Goal: Information Seeking & Learning: Learn about a topic

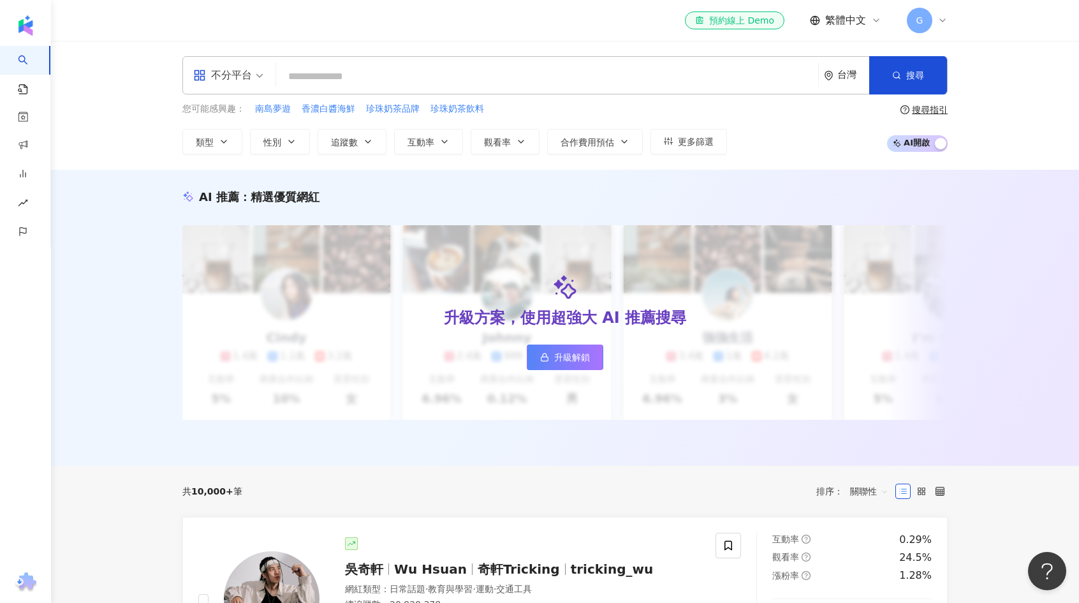
click at [421, 76] on input "search" at bounding box center [547, 76] width 532 height 24
type input "*****"
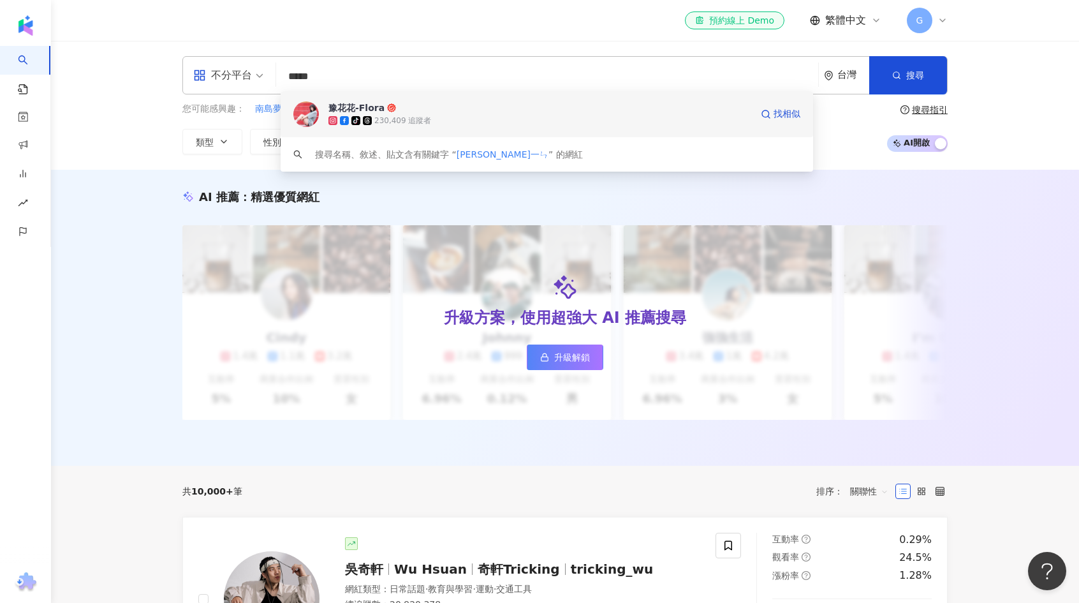
click at [396, 112] on span "豫花花-Flora" at bounding box center [539, 107] width 423 height 13
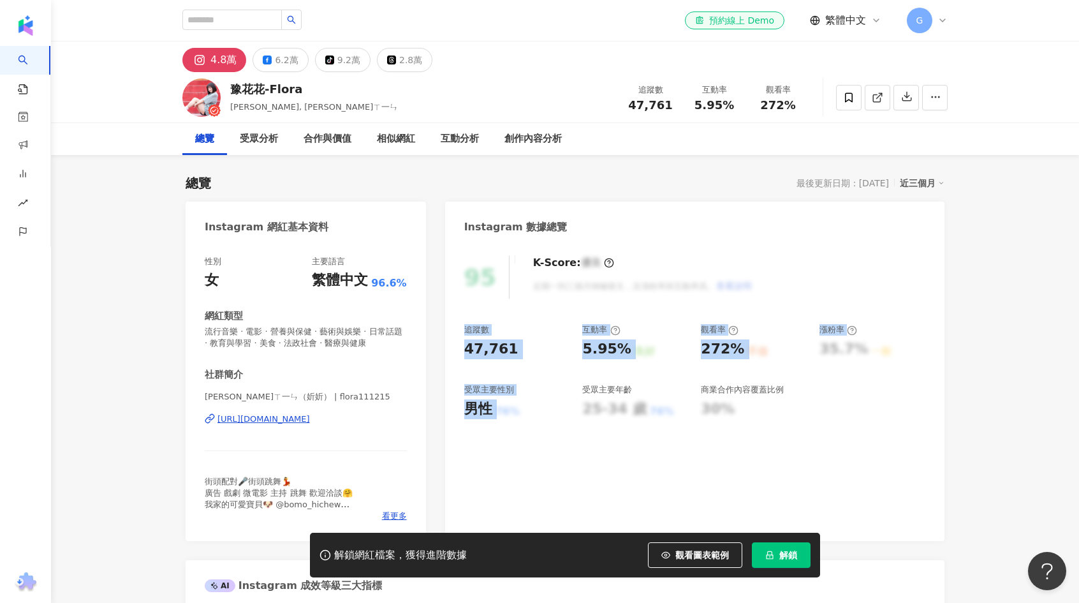
drag, startPoint x: 506, startPoint y: 411, endPoint x: 450, endPoint y: 332, distance: 97.0
click at [450, 332] on div "95 K-Score : 優良 近期一到三個月積極發文，且漲粉率與互動率高。 查看說明 追蹤數 47,761 互動率 5.95% 良好 觀看率 272% 不佳…" at bounding box center [694, 392] width 499 height 298
copy div "追蹤數 47,761 互動率 5.95% 良好 觀看率 272% 不佳 漲粉率 35.7% 一般 受眾主要性別 男性 76%"
